Goal: Obtain resource: Obtain resource

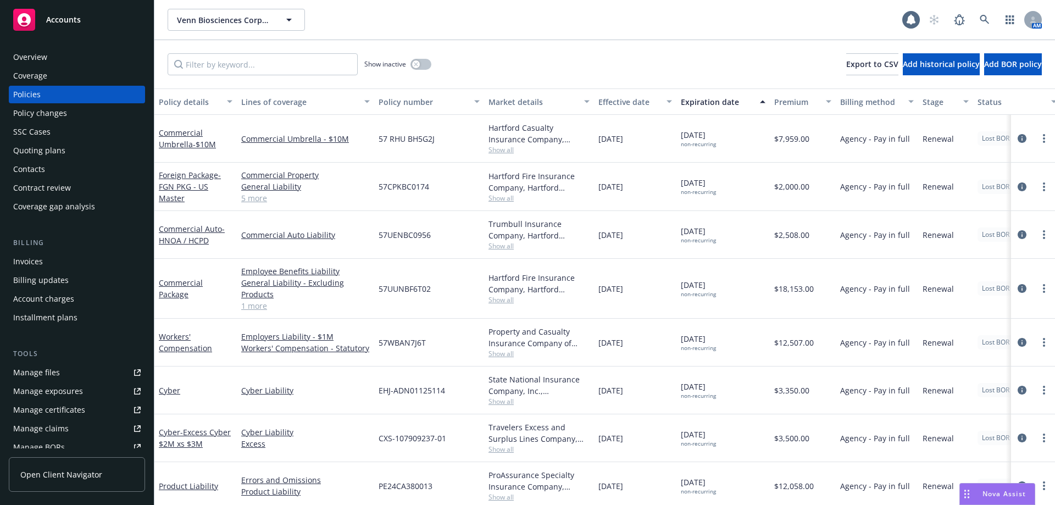
click at [68, 56] on div "Overview" at bounding box center [76, 57] width 127 height 18
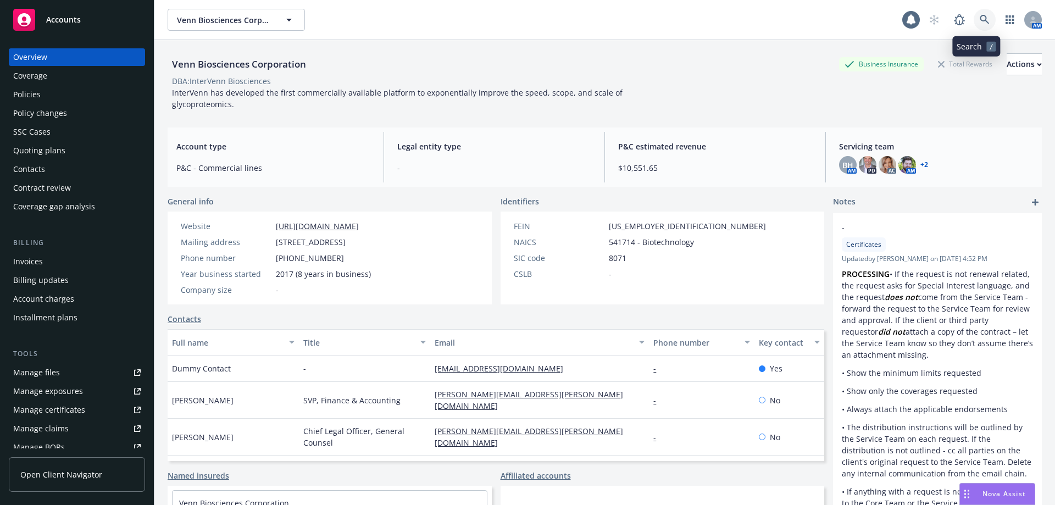
click at [980, 18] on icon at bounding box center [984, 20] width 10 height 10
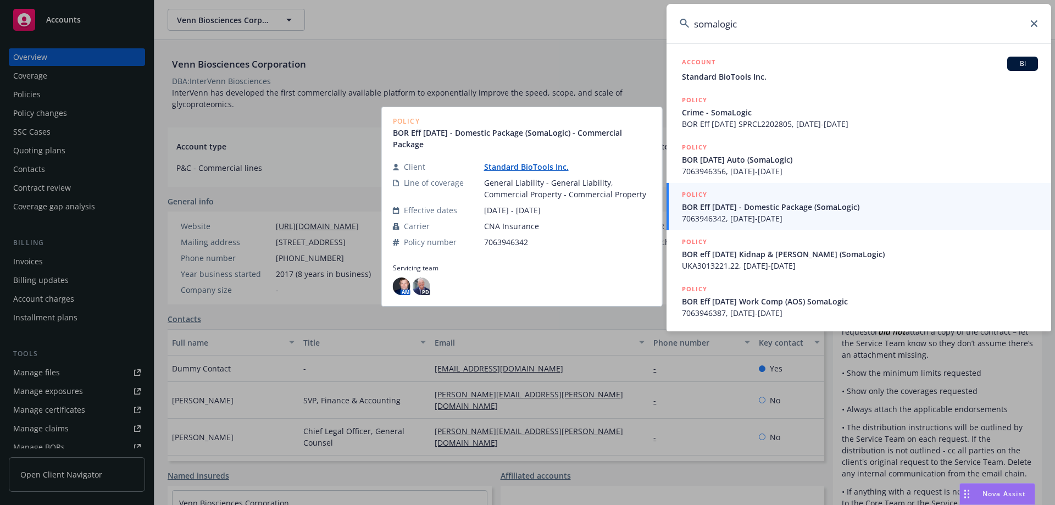
type input "somalogic"
click at [787, 212] on span "BOR Eff [DATE] - Domestic Package (SomaLogic)" at bounding box center [860, 207] width 356 height 12
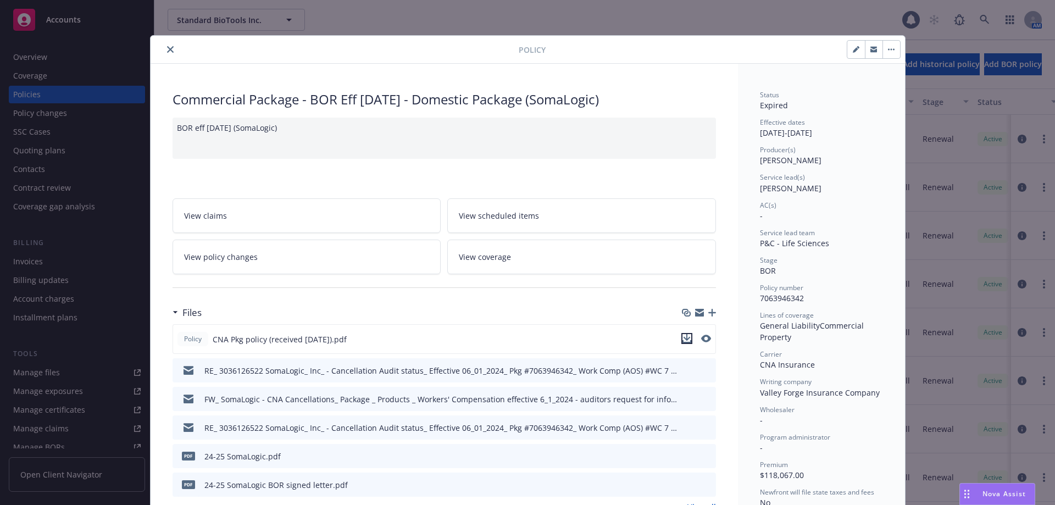
click at [683, 337] on icon "download file" at bounding box center [686, 337] width 7 height 7
click at [412, 449] on div "pdf 24-25 SomaLogic.pdf" at bounding box center [443, 456] width 543 height 24
click at [164, 54] on button "close" at bounding box center [170, 49] width 13 height 13
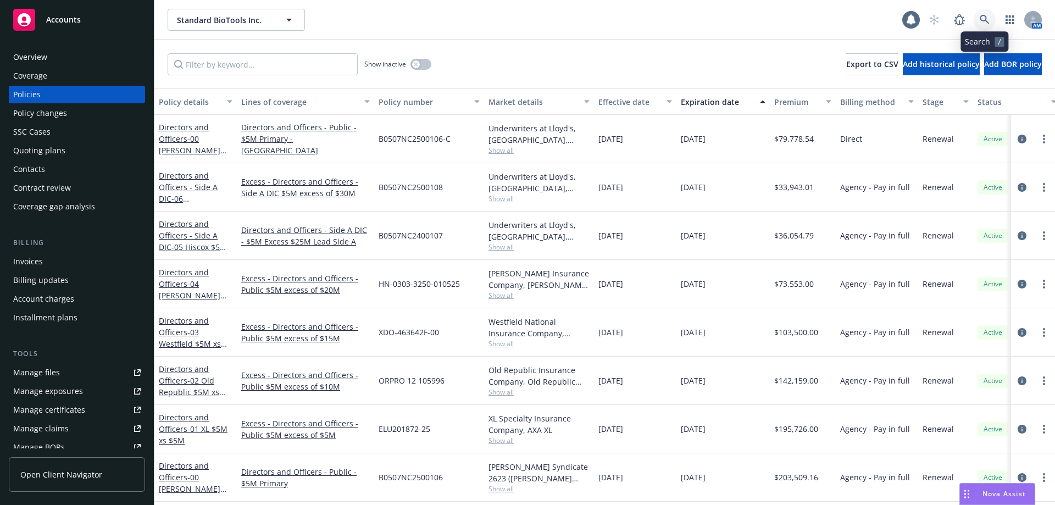
click at [979, 14] on link at bounding box center [984, 20] width 22 height 22
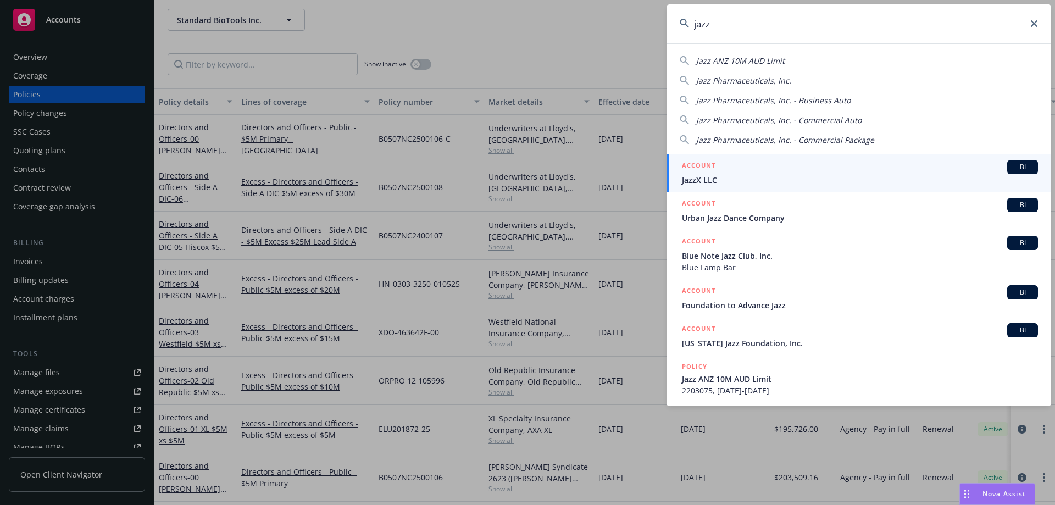
click at [787, 79] on span "Jazz Pharmaceuticals, Inc." at bounding box center [743, 80] width 95 height 10
type input "Jazz Pharmaceuticals, Inc."
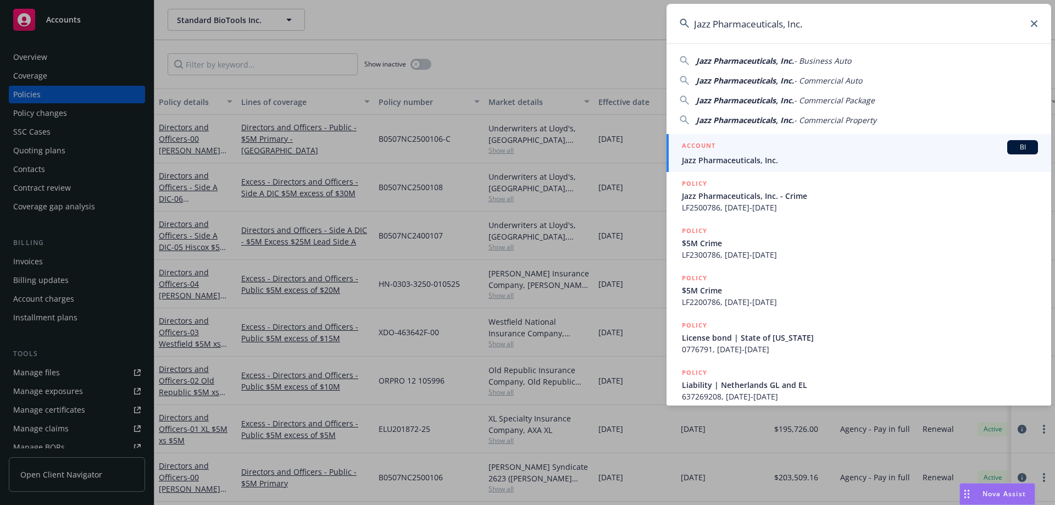
click at [702, 144] on h5 "ACCOUNT" at bounding box center [699, 146] width 34 height 13
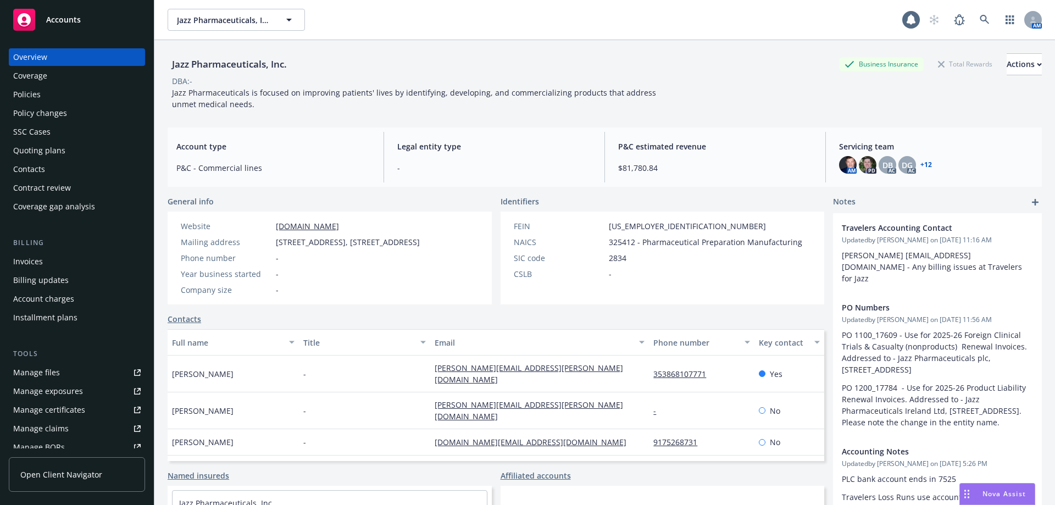
click at [73, 258] on div "Invoices" at bounding box center [76, 262] width 127 height 18
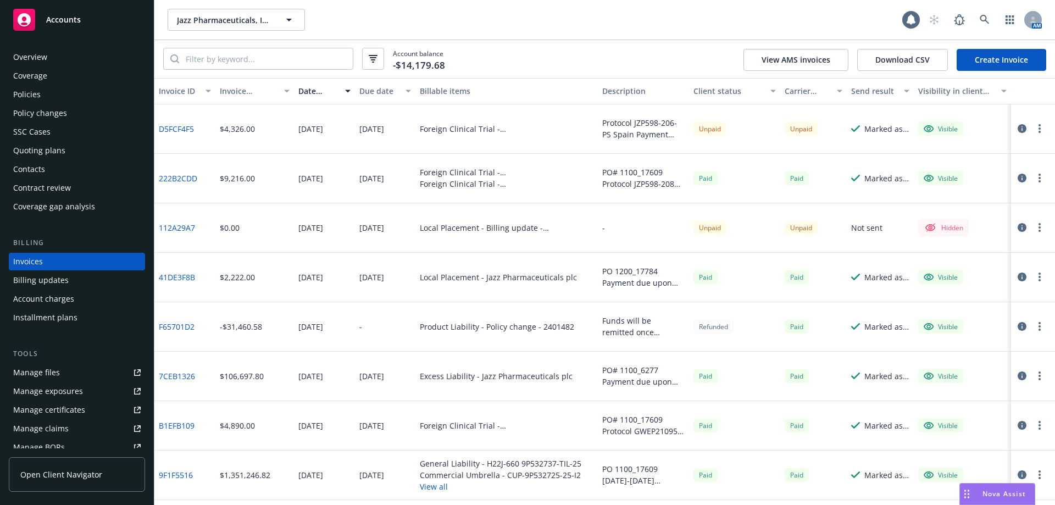
click at [250, 90] on div "Invoice amount" at bounding box center [249, 91] width 58 height 12
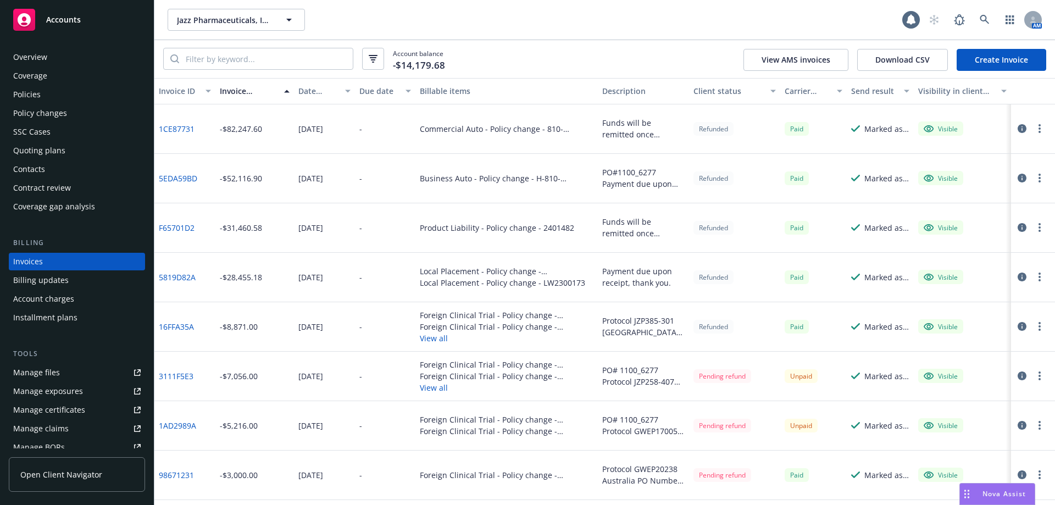
click at [238, 82] on button "Invoice amount" at bounding box center [254, 91] width 79 height 26
click at [238, 91] on div "Invoice amount" at bounding box center [249, 91] width 58 height 12
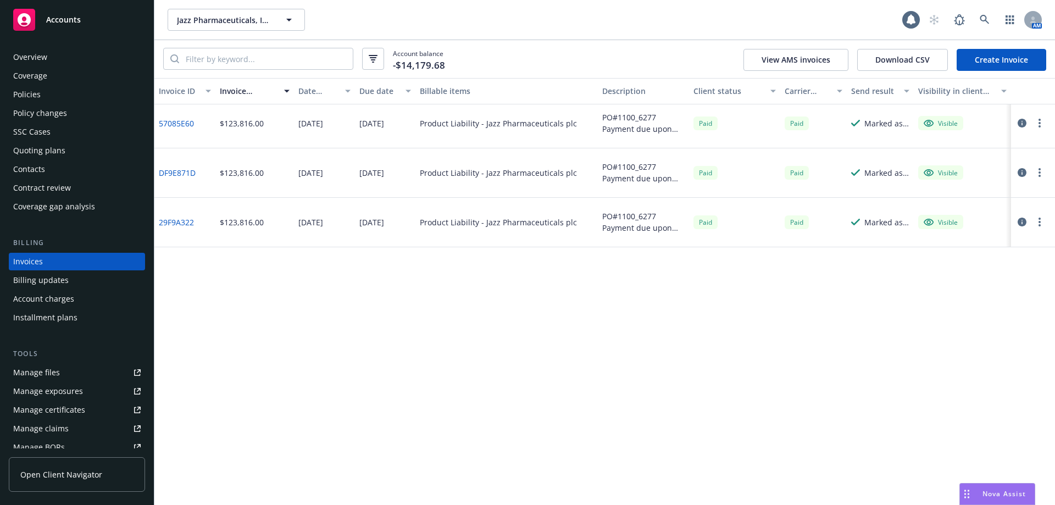
scroll to position [374, 0]
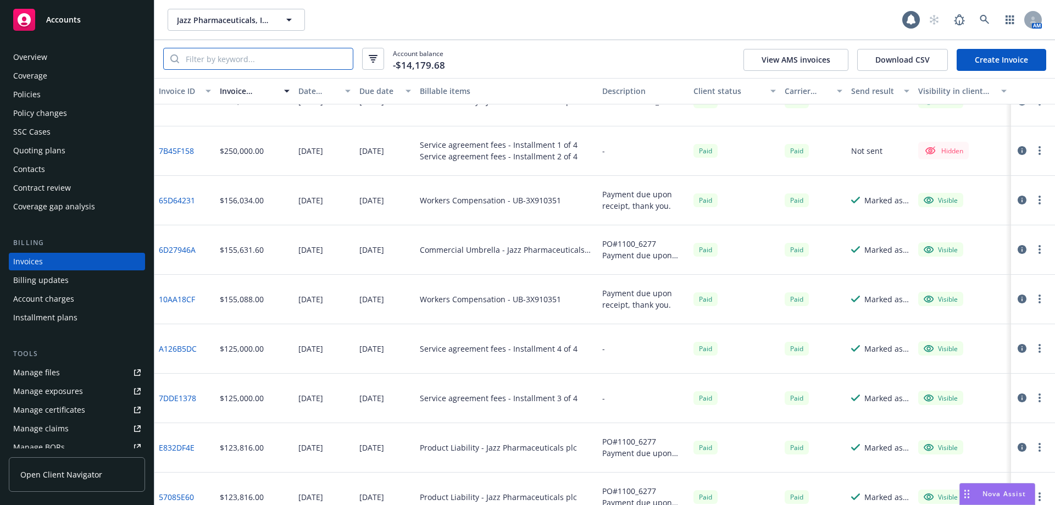
click at [227, 58] on input "search" at bounding box center [266, 58] width 174 height 21
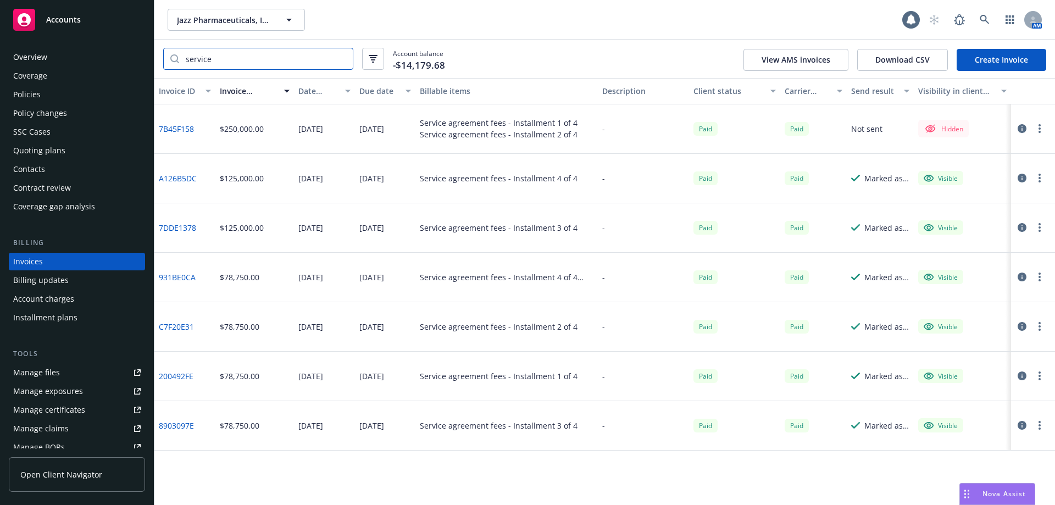
type input "service"
click at [983, 21] on icon at bounding box center [984, 20] width 10 height 10
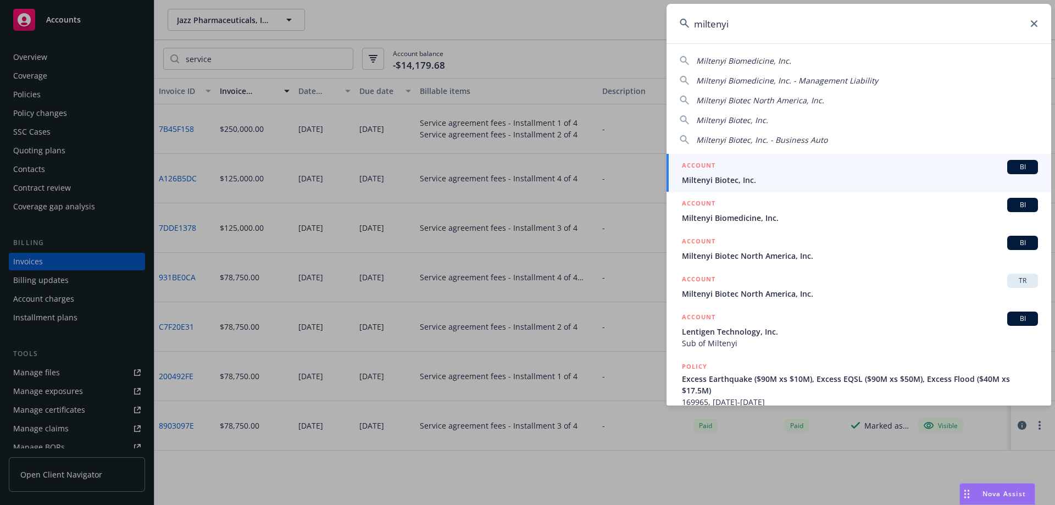
type input "miltenyi"
click at [779, 176] on span "Miltenyi Biotec, Inc." at bounding box center [860, 180] width 356 height 12
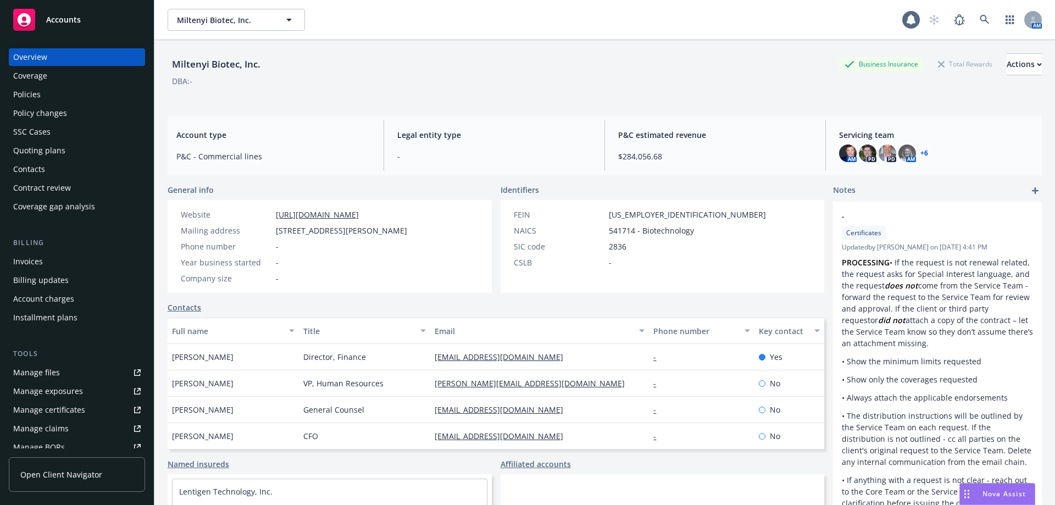
click at [34, 96] on div "Policies" at bounding box center [26, 95] width 27 height 18
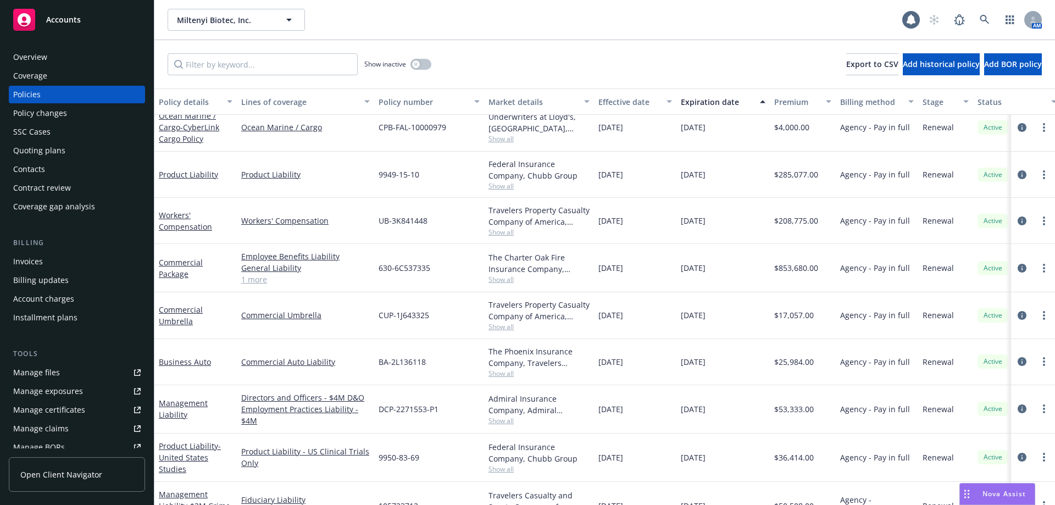
scroll to position [221, 0]
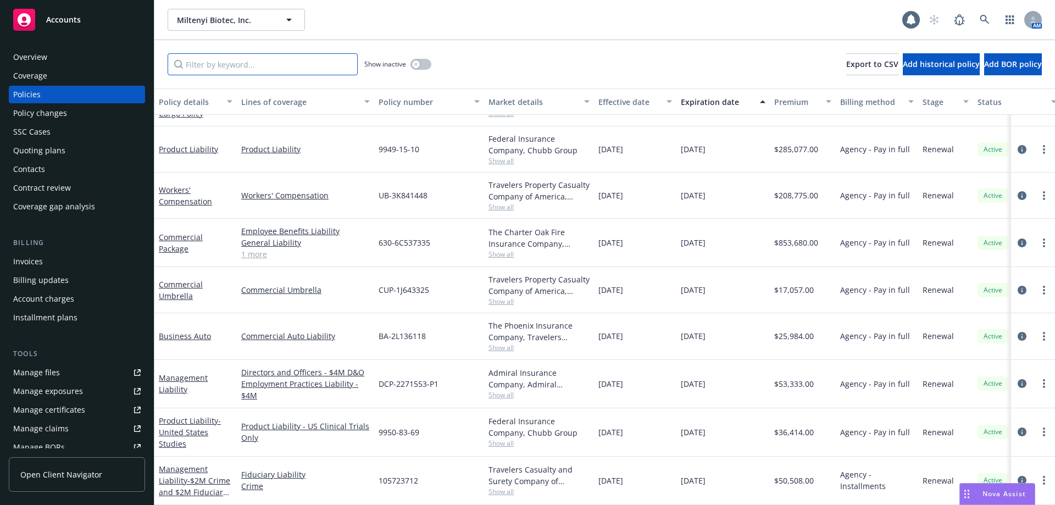
click at [263, 66] on input "Filter by keyword..." at bounding box center [263, 64] width 190 height 22
type input "errors"
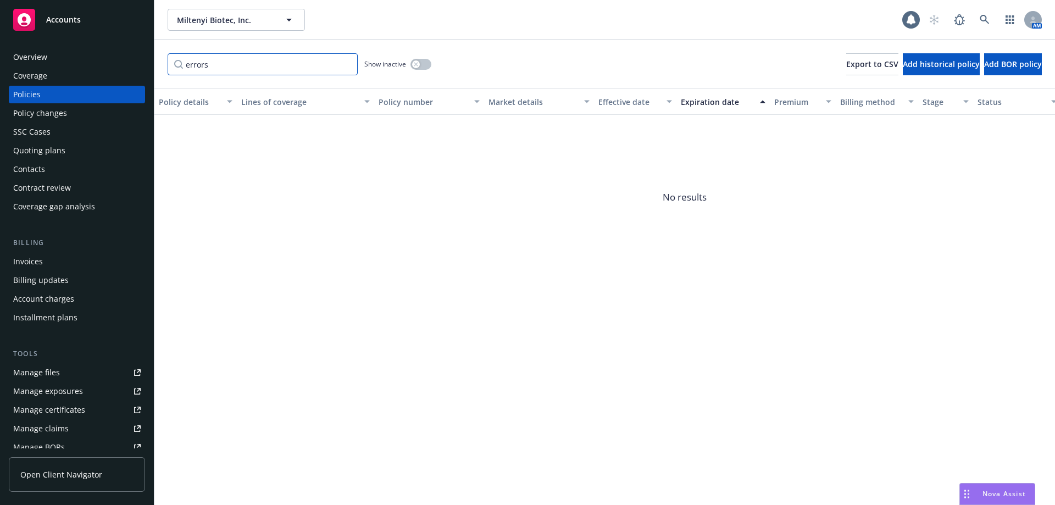
drag, startPoint x: 263, startPoint y: 66, endPoint x: 113, endPoint y: 65, distance: 150.0
click at [113, 65] on div "Accounts Overview Coverage Policies Policy changes SSC Cases Quoting plans Cont…" at bounding box center [527, 252] width 1055 height 505
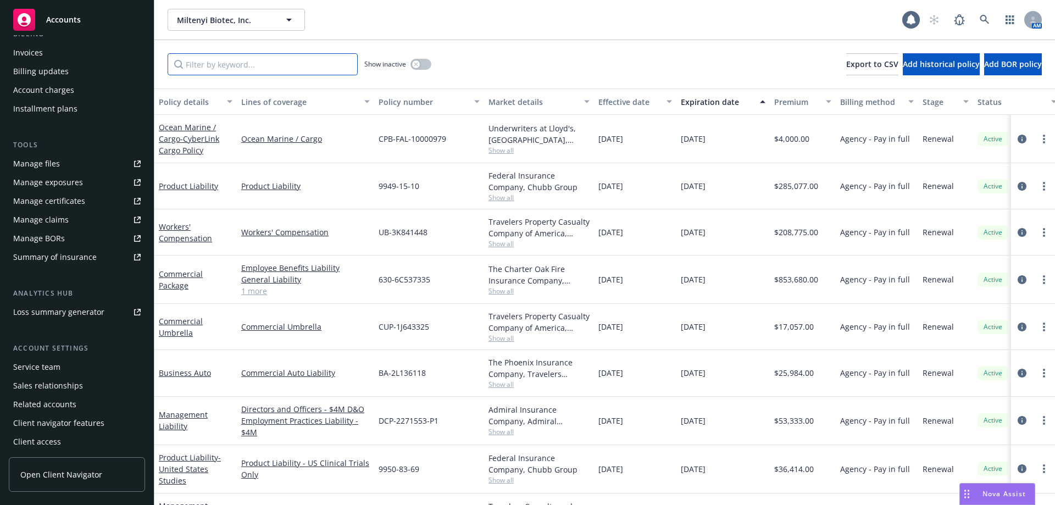
scroll to position [211, 0]
click at [71, 166] on link "Manage files" at bounding box center [77, 162] width 136 height 18
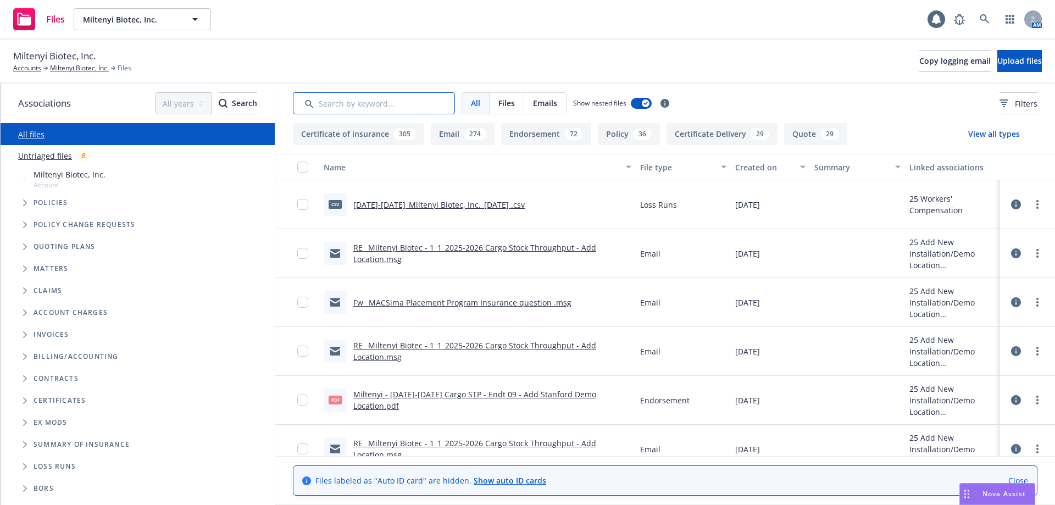
click at [370, 104] on input "Search by keyword..." at bounding box center [374, 103] width 162 height 22
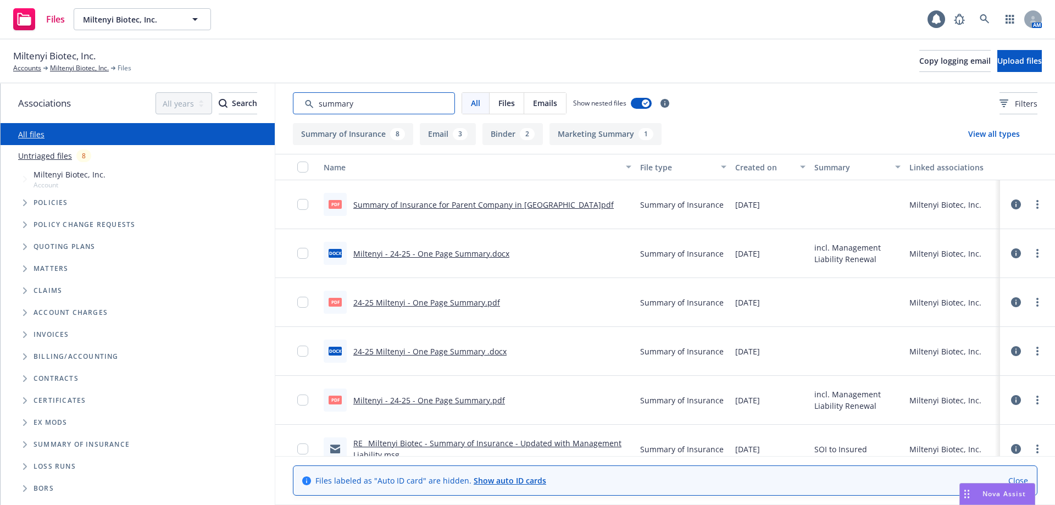
type input "summary"
click at [419, 205] on link "Summary of Insurance for Parent Company in Germany.pdf" at bounding box center [483, 204] width 260 height 10
click at [981, 23] on icon at bounding box center [984, 19] width 10 height 10
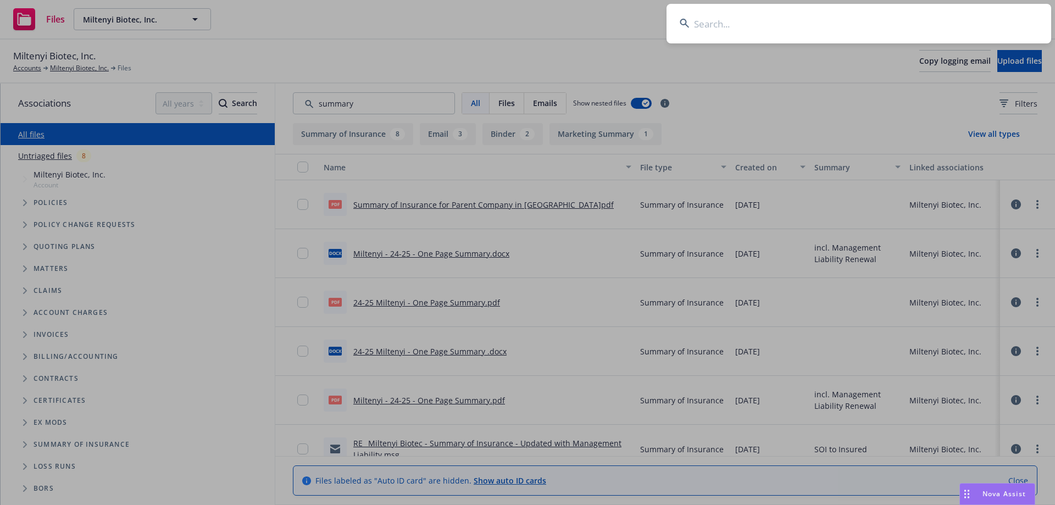
click at [706, 23] on input at bounding box center [858, 24] width 385 height 40
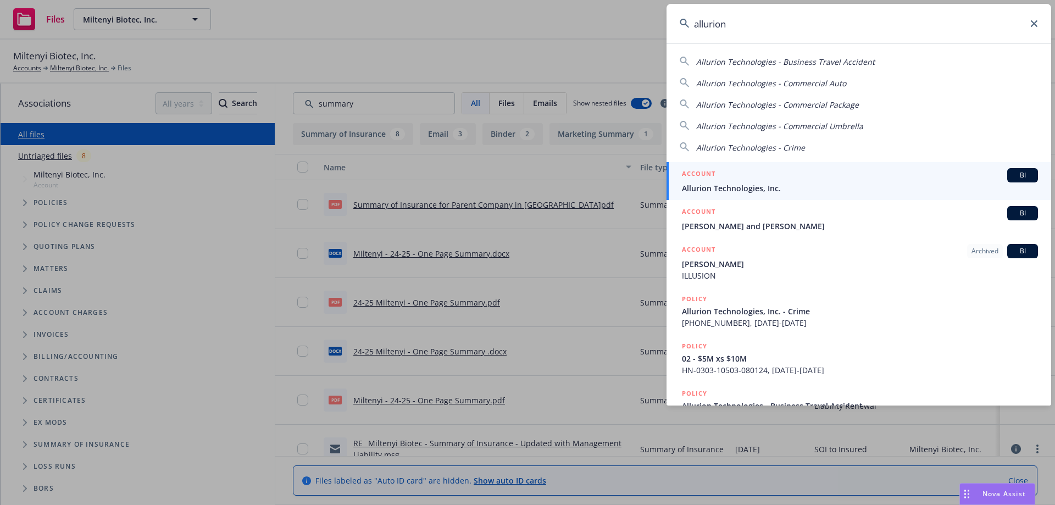
type input "allurion"
click at [756, 181] on div "ACCOUNT BI" at bounding box center [860, 175] width 356 height 14
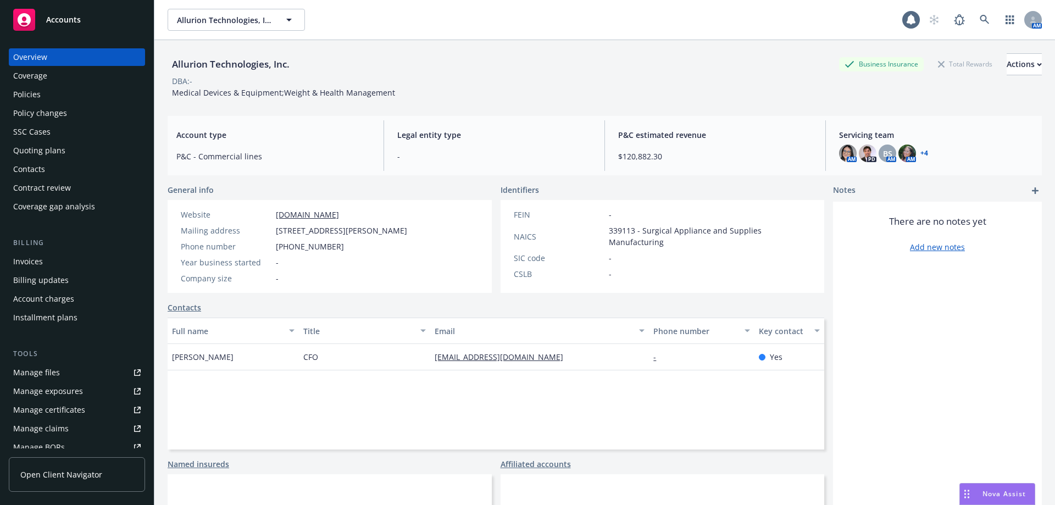
click at [23, 95] on div "Policies" at bounding box center [26, 95] width 27 height 18
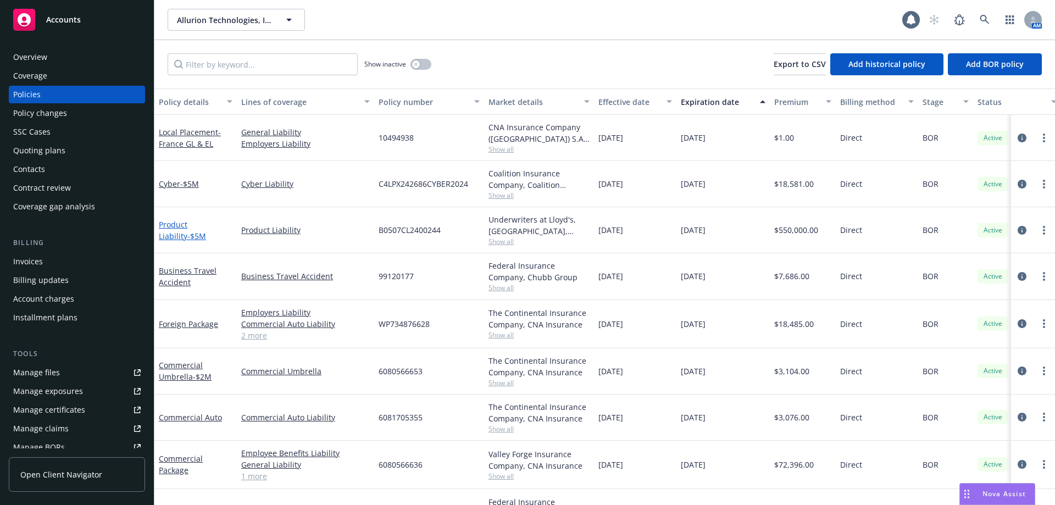
click at [197, 226] on link "Product Liability - $5M" at bounding box center [182, 230] width 47 height 22
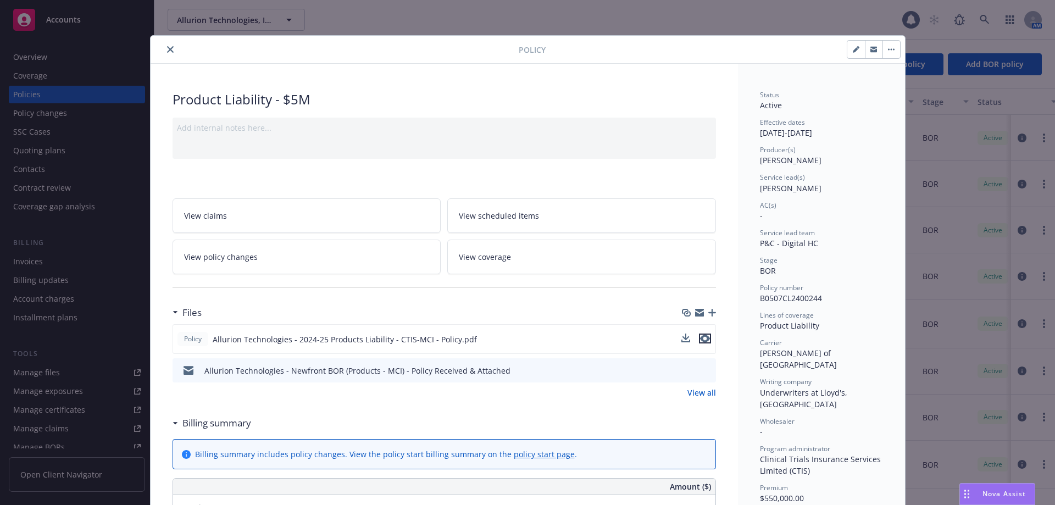
click at [700, 337] on icon "preview file" at bounding box center [705, 339] width 10 height 8
click at [167, 49] on icon "close" at bounding box center [170, 49] width 7 height 7
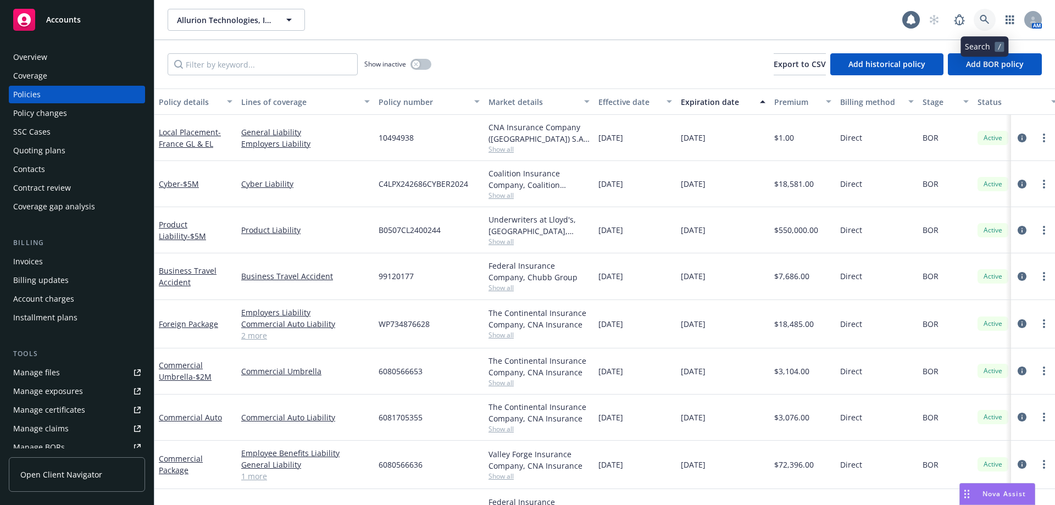
click at [978, 13] on link at bounding box center [984, 20] width 22 height 22
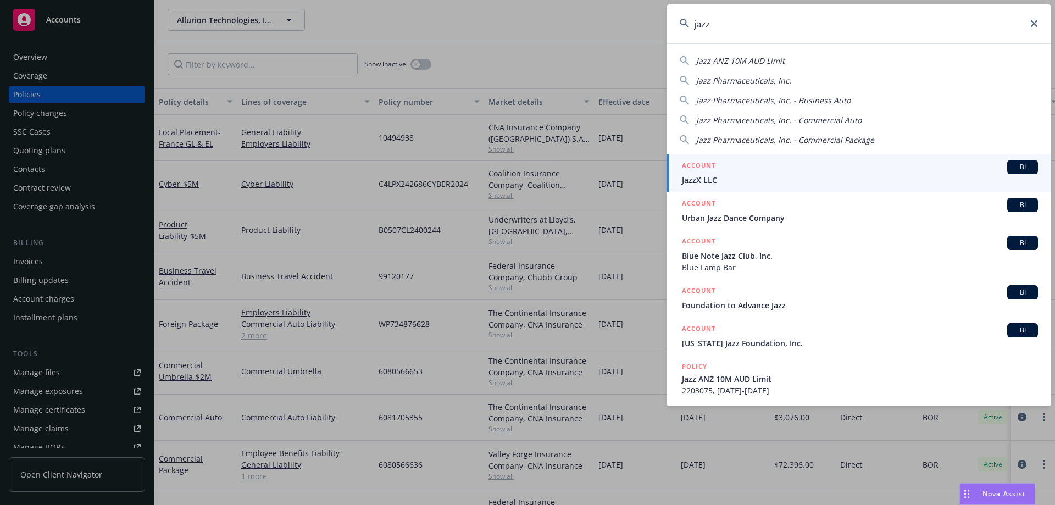
click at [786, 80] on span "Jazz Pharmaceuticals, Inc." at bounding box center [743, 80] width 95 height 10
type input "Jazz Pharmaceuticals, Inc."
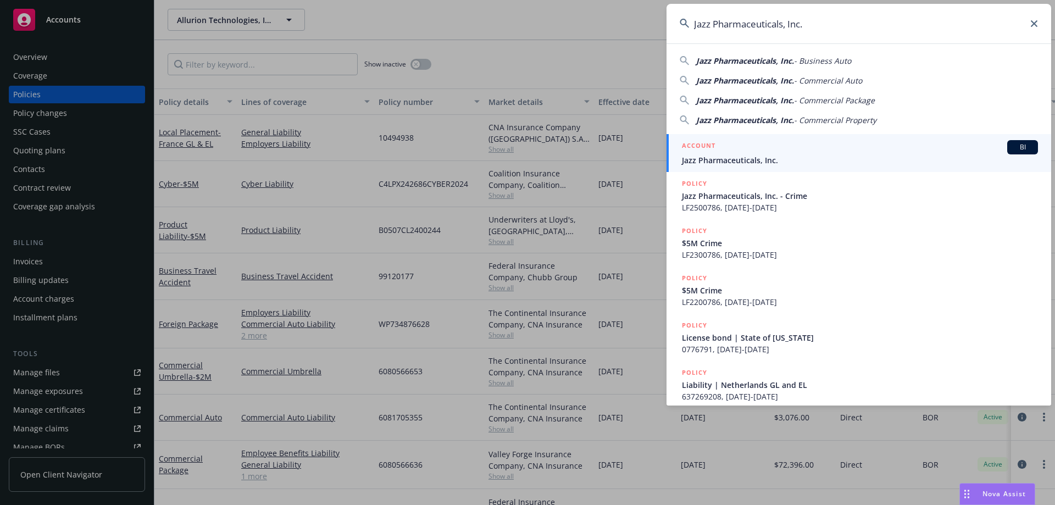
click at [726, 157] on span "Jazz Pharmaceuticals, Inc." at bounding box center [860, 160] width 356 height 12
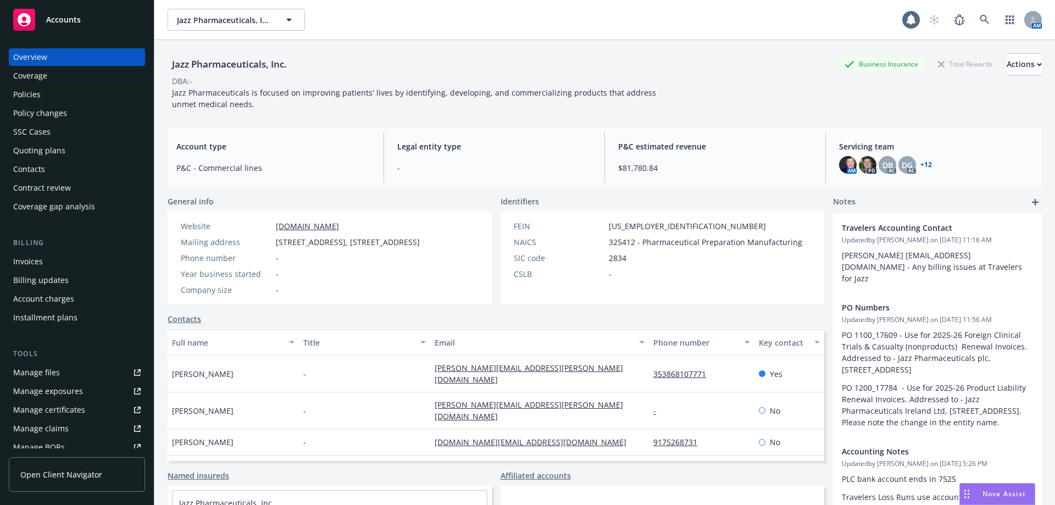
click at [52, 91] on div "Policies" at bounding box center [76, 95] width 127 height 18
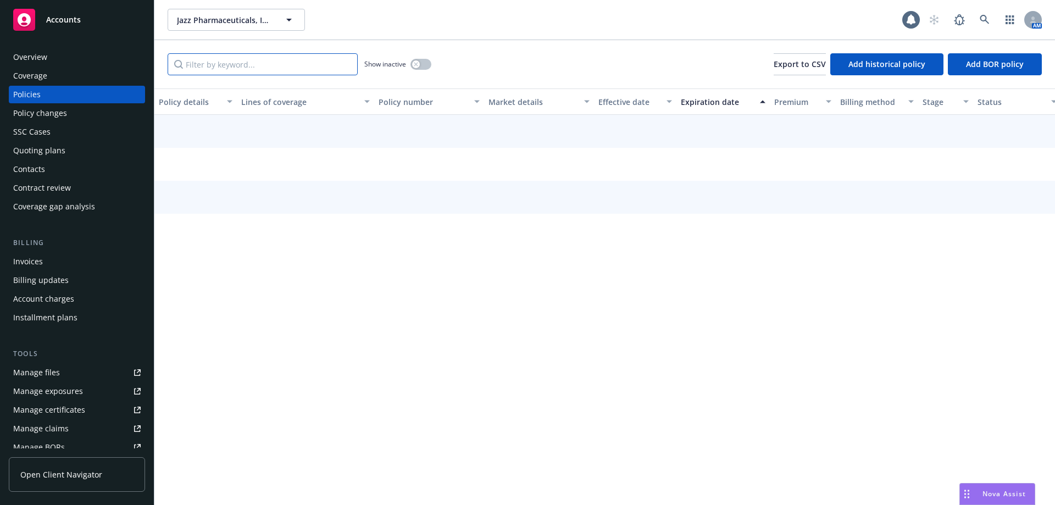
click at [201, 63] on input "Filter by keyword..." at bounding box center [263, 64] width 190 height 22
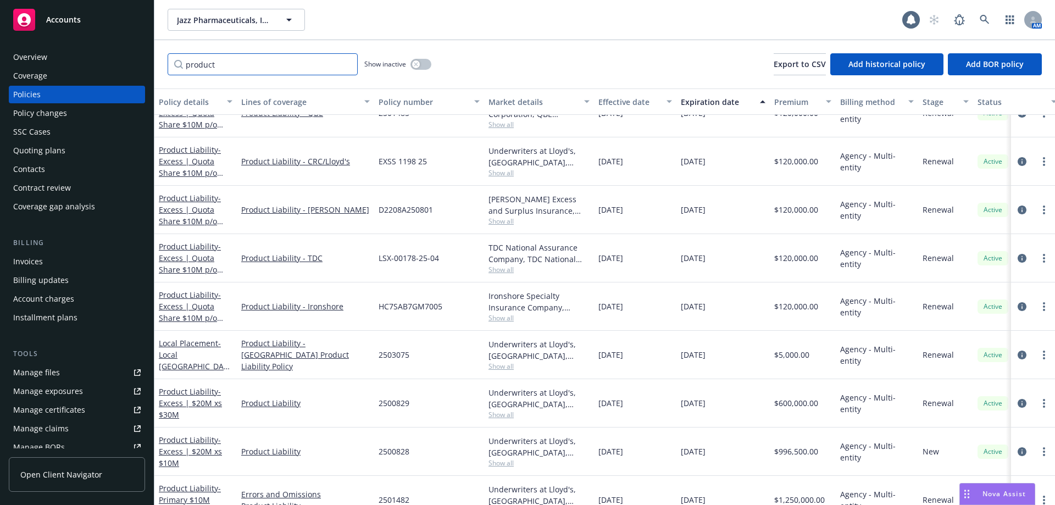
scroll to position [141, 0]
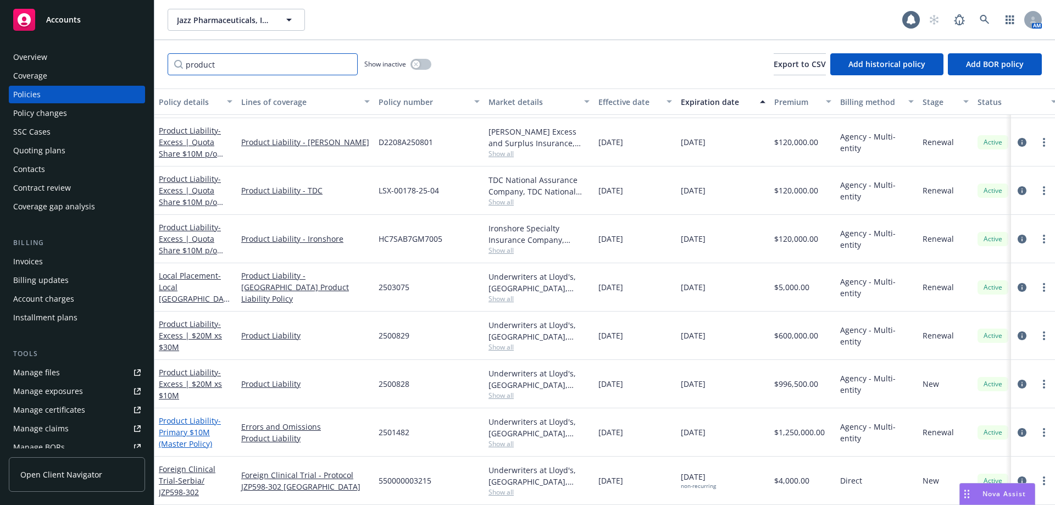
type input "product"
click at [198, 420] on span "- Primary $10M (Master Policy)" at bounding box center [190, 432] width 62 height 34
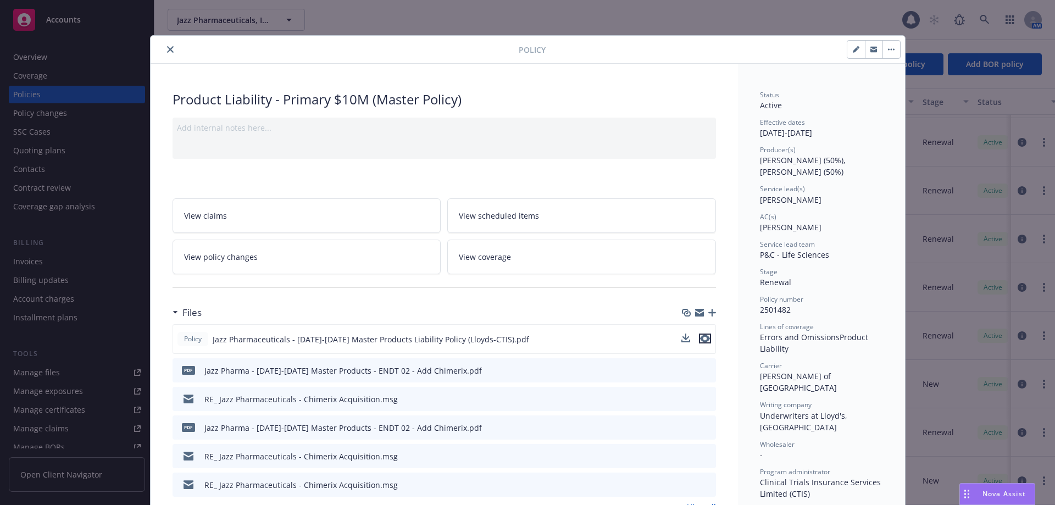
click at [704, 339] on icon "preview file" at bounding box center [705, 339] width 10 height 8
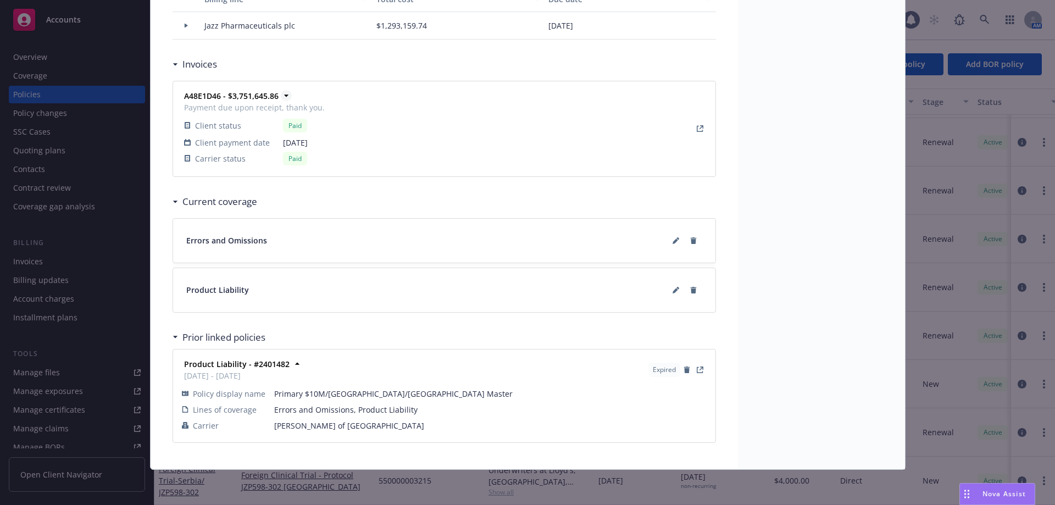
click at [283, 99] on icon at bounding box center [286, 95] width 11 height 11
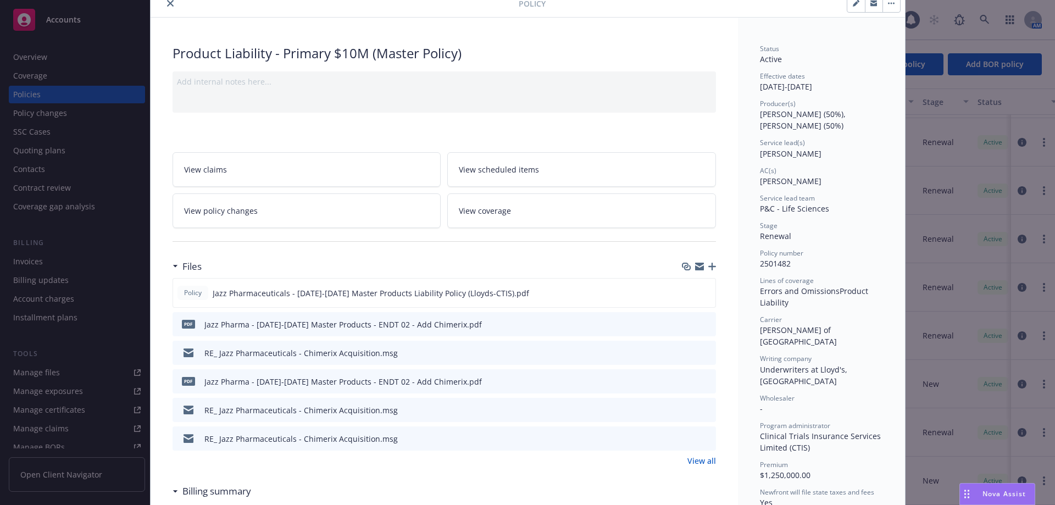
scroll to position [0, 0]
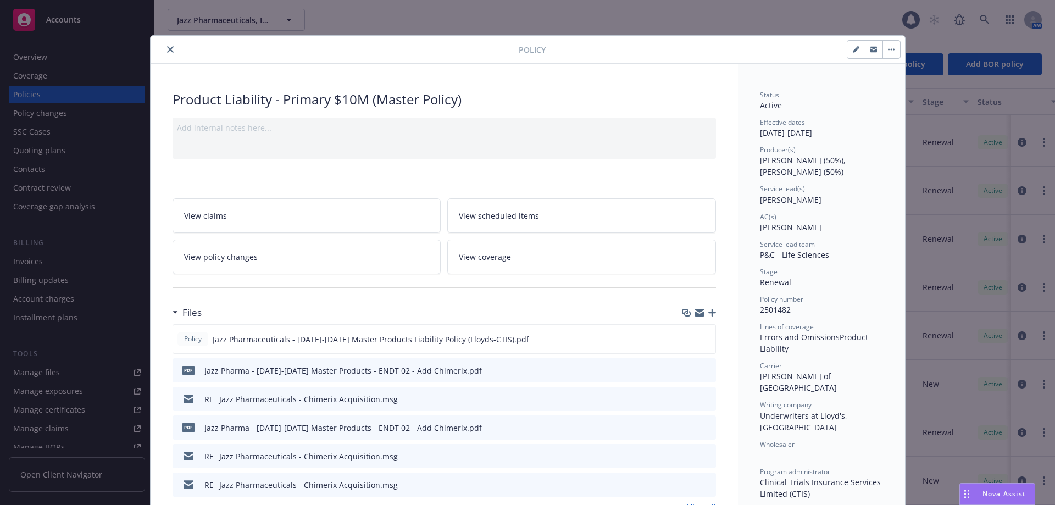
click at [158, 48] on div at bounding box center [337, 49] width 364 height 13
click at [167, 48] on icon "close" at bounding box center [170, 49] width 7 height 7
